Goal: Transaction & Acquisition: Purchase product/service

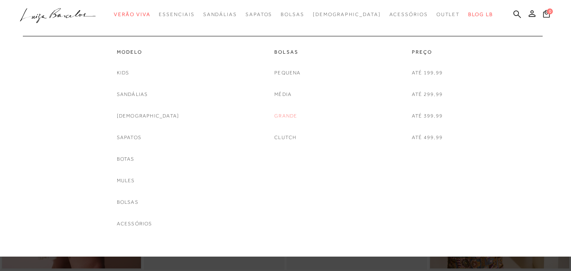
click at [285, 116] on link "Grande" at bounding box center [285, 116] width 23 height 9
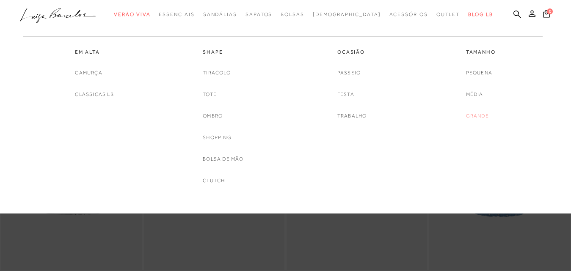
click at [485, 115] on link "Grande" at bounding box center [477, 116] width 23 height 9
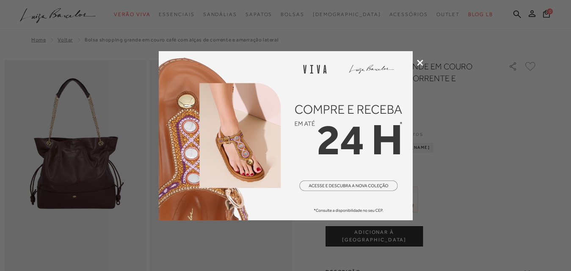
click at [418, 62] on icon at bounding box center [420, 63] width 6 height 6
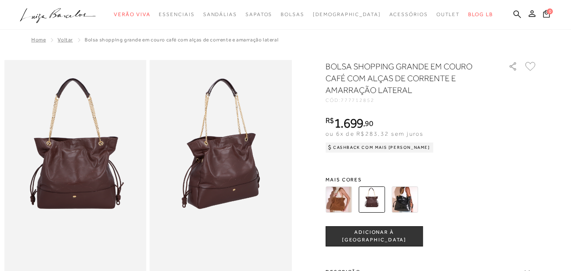
click at [341, 200] on img at bounding box center [338, 200] width 26 height 26
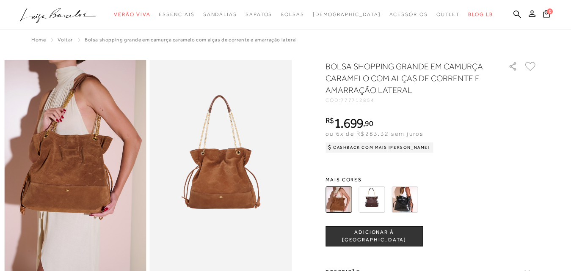
click at [381, 198] on img at bounding box center [371, 200] width 26 height 26
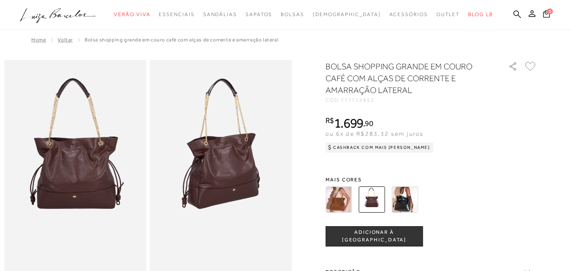
click at [402, 199] on img at bounding box center [404, 200] width 26 height 26
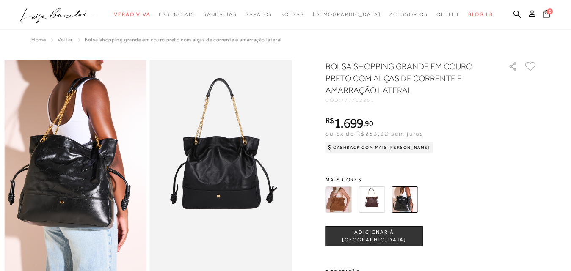
scroll to position [127, 0]
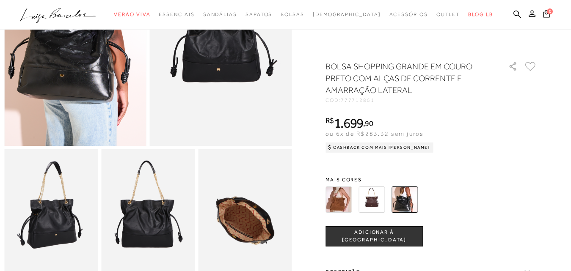
click at [235, 214] on img at bounding box center [245, 219] width 94 height 140
click at [482, 204] on div at bounding box center [421, 199] width 197 height 31
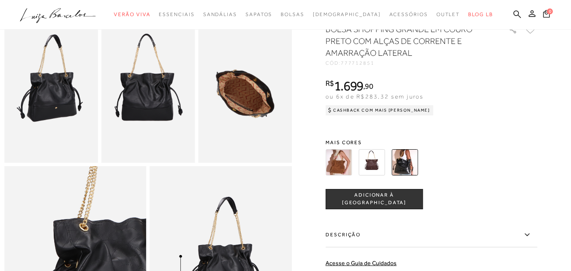
scroll to position [42, 0]
